Goal: Information Seeking & Learning: Learn about a topic

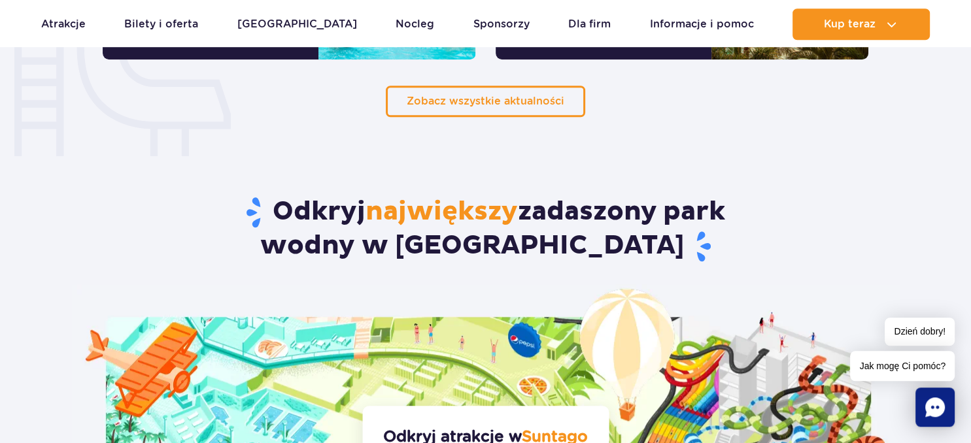
scroll to position [1242, 0]
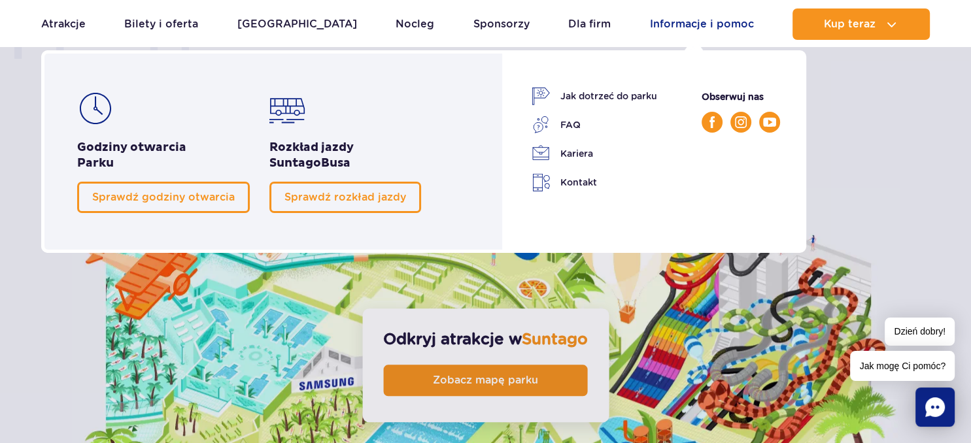
click at [680, 24] on link "Informacje i pomoc" at bounding box center [702, 23] width 104 height 31
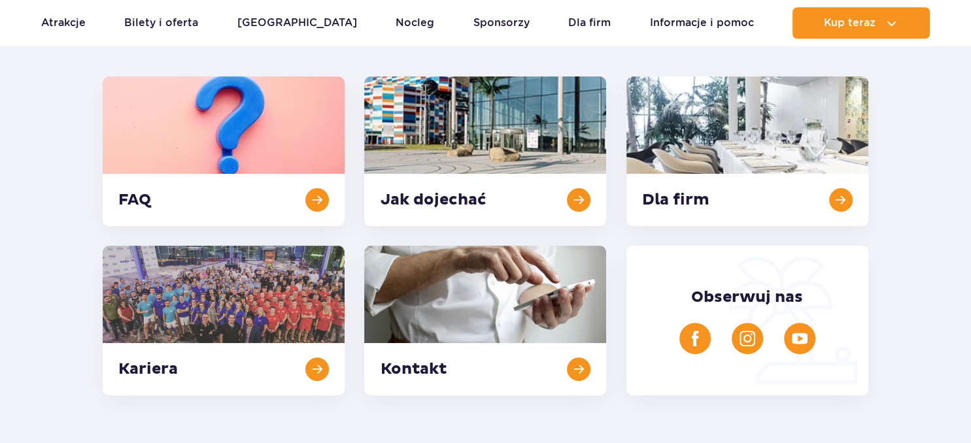
scroll to position [414, 0]
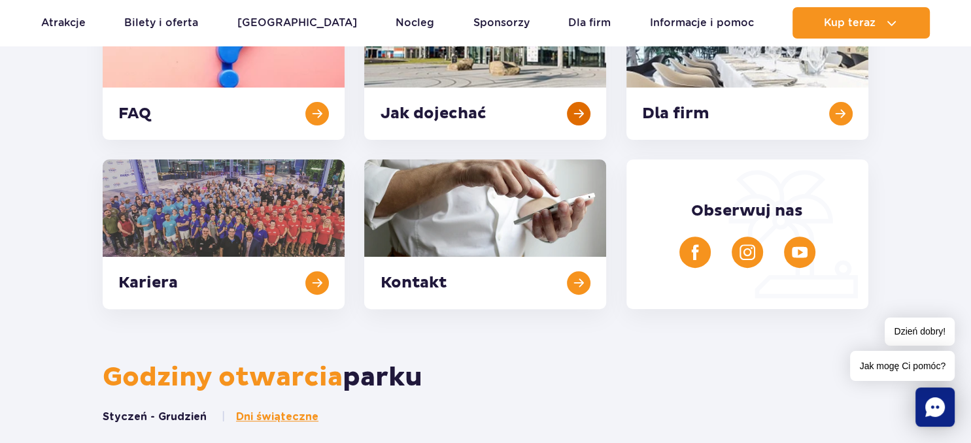
click at [435, 105] on link at bounding box center [485, 65] width 242 height 150
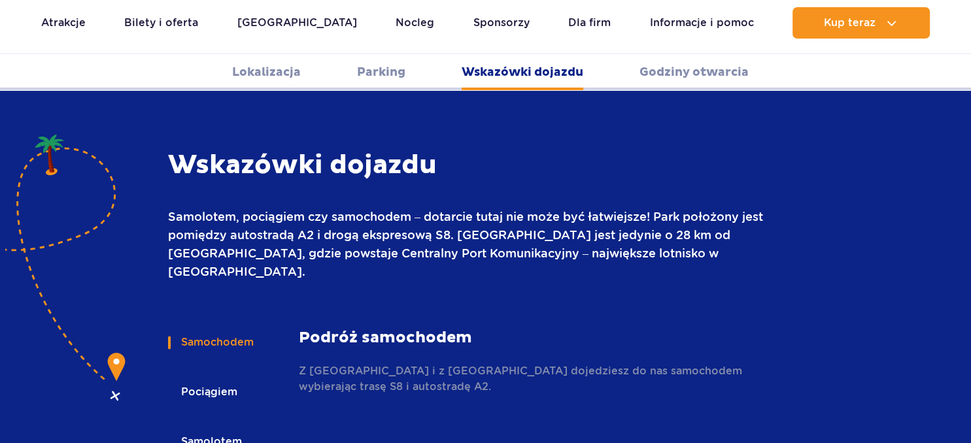
scroll to position [1739, 0]
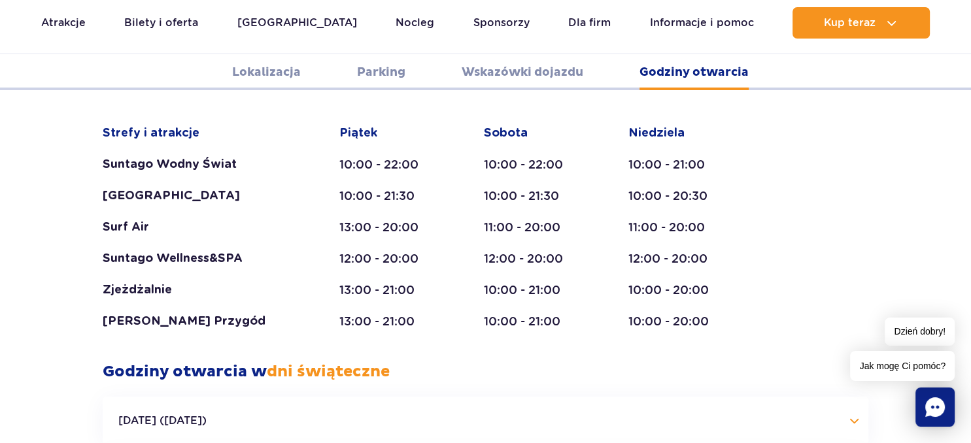
scroll to position [2636, 0]
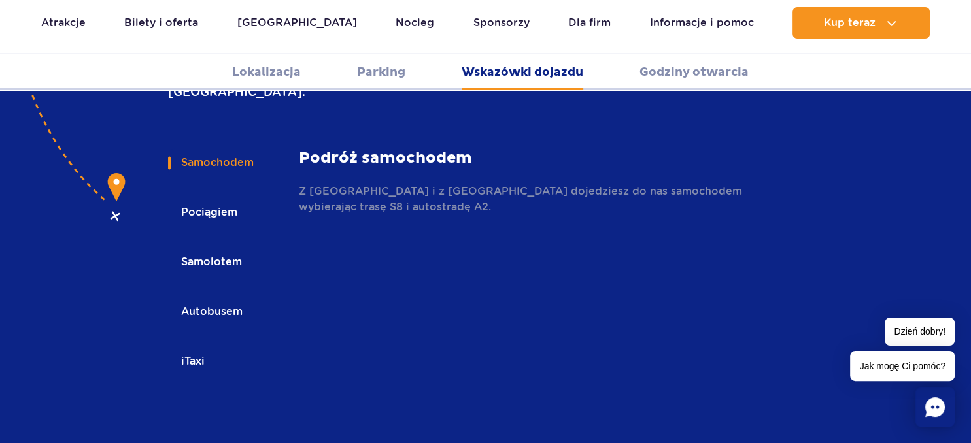
scroll to position [1877, 0]
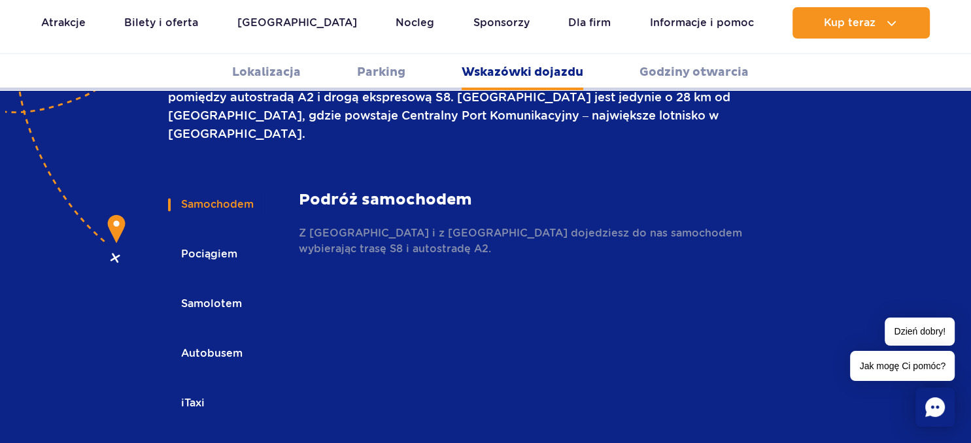
click at [371, 69] on link "Parking" at bounding box center [381, 72] width 48 height 36
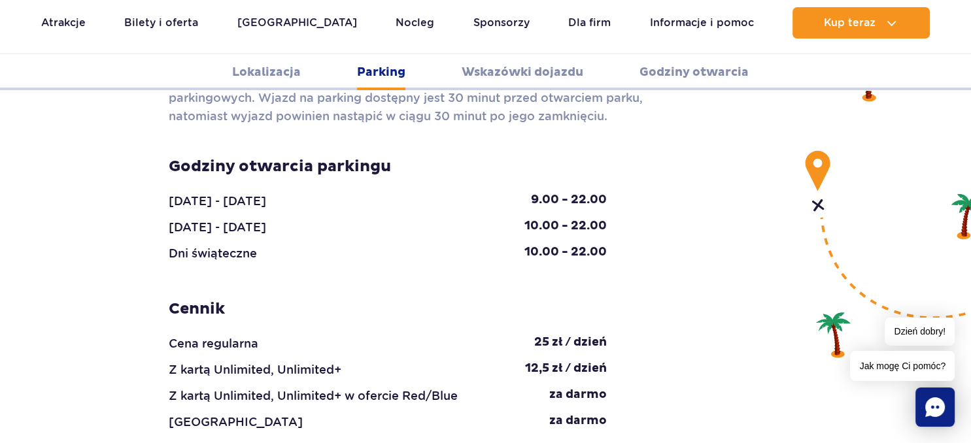
scroll to position [1302, 0]
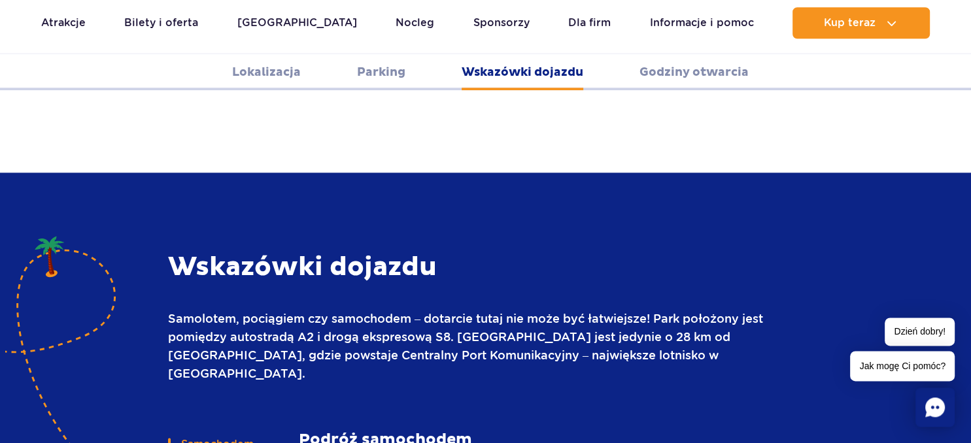
scroll to position [1647, 0]
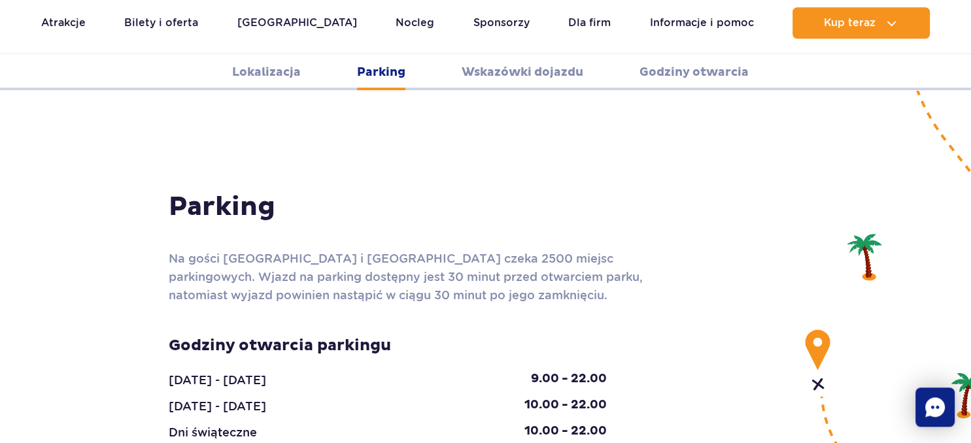
scroll to position [1095, 0]
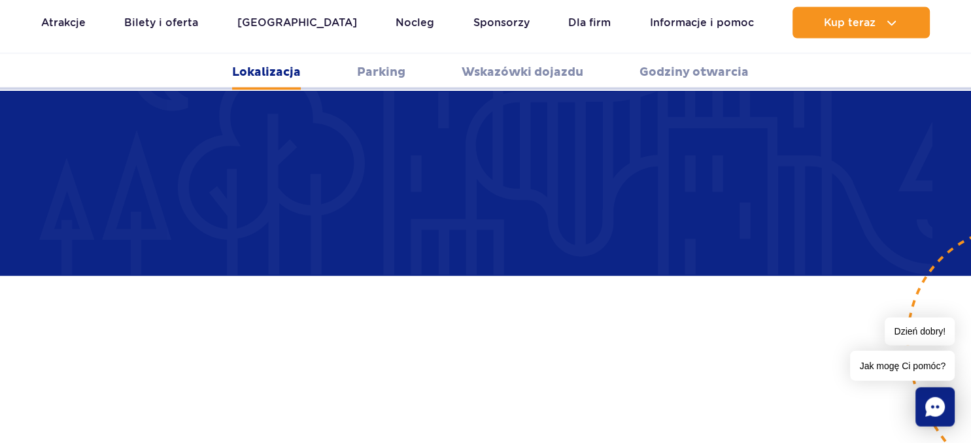
scroll to position [819, 0]
